Goal: Check status: Check status

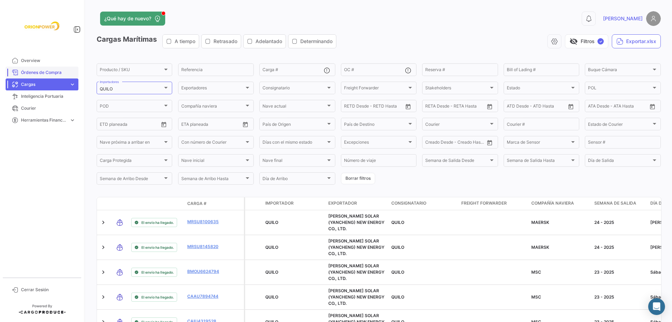
click at [54, 69] on span "Órdenes de Compra" at bounding box center [48, 72] width 55 height 6
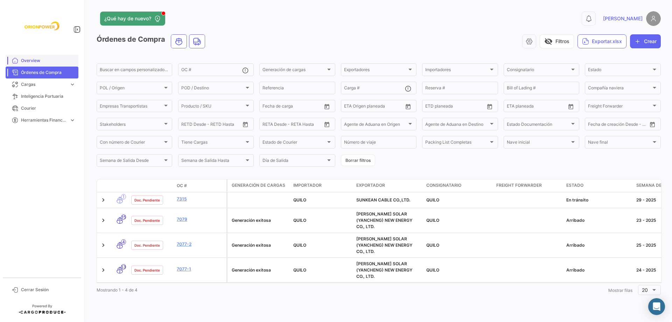
click at [47, 62] on span "Overview" at bounding box center [48, 60] width 55 height 6
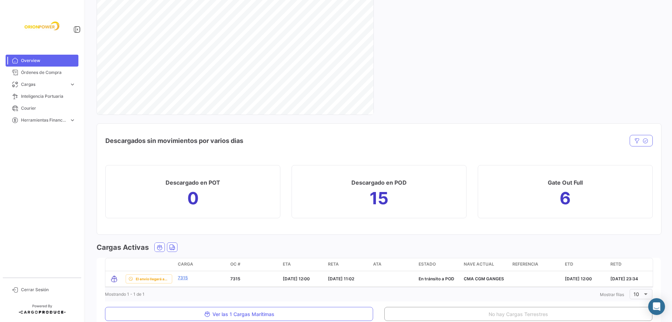
scroll to position [816, 0]
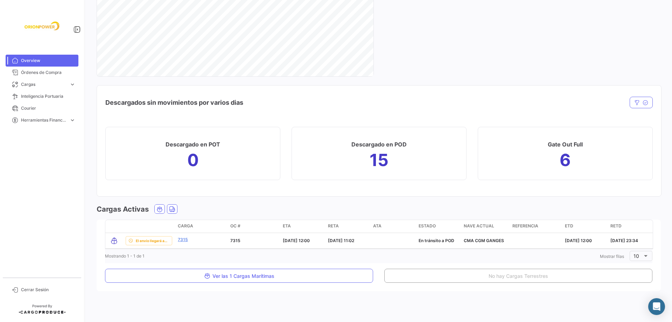
click at [386, 143] on h3 "Descargado en POD" at bounding box center [378, 144] width 55 height 10
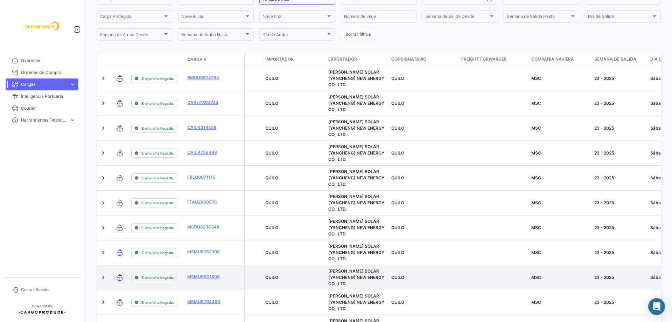
scroll to position [198, 0]
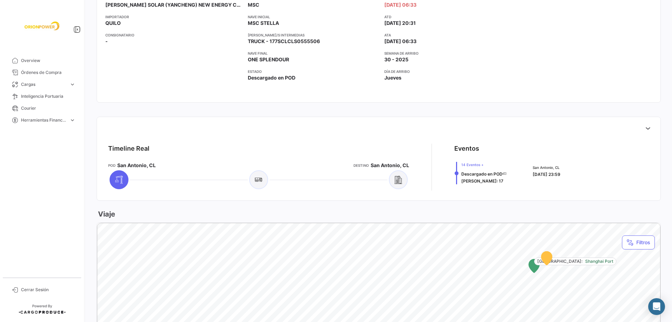
scroll to position [335, 0]
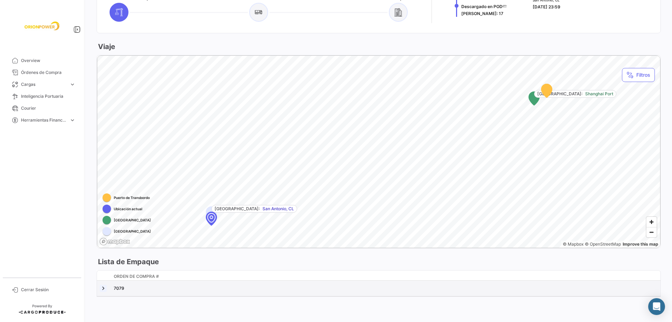
click at [103, 288] on link at bounding box center [103, 288] width 7 height 7
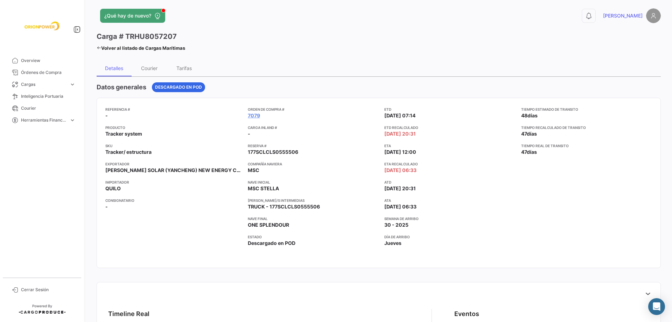
scroll to position [0, 0]
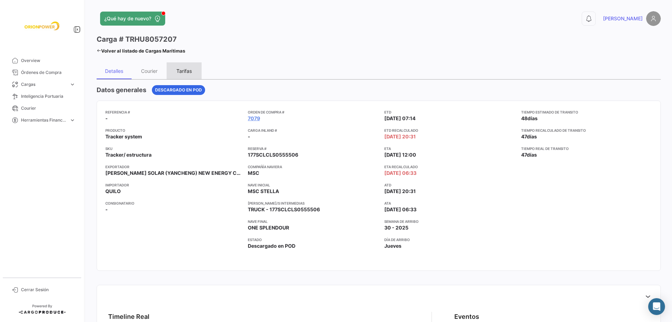
click at [191, 70] on div "Tarifas" at bounding box center [183, 71] width 15 height 6
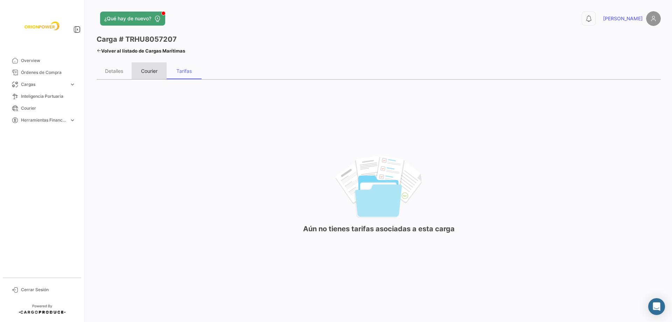
click at [140, 69] on div "Courier" at bounding box center [149, 70] width 35 height 17
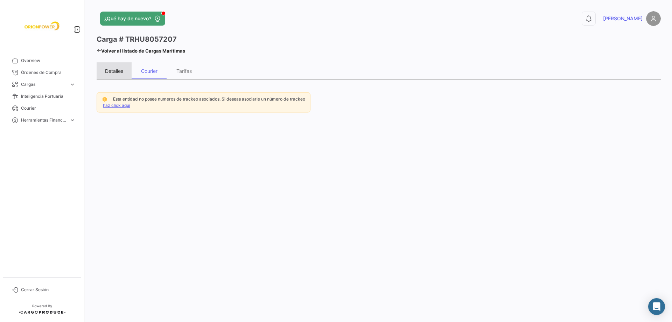
click at [121, 70] on div "Detalles" at bounding box center [114, 71] width 18 height 6
